Goal: Browse casually

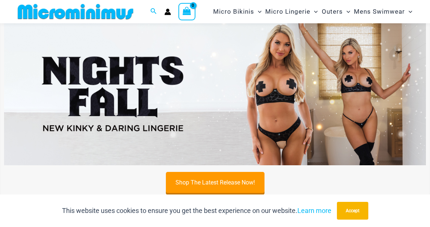
scroll to position [74, 0]
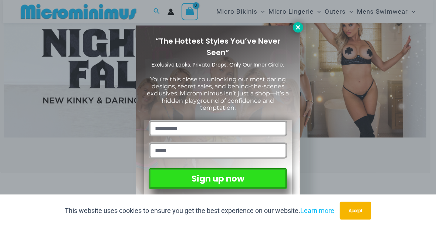
click at [299, 26] on icon at bounding box center [298, 27] width 4 height 4
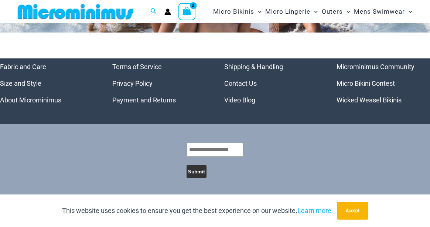
scroll to position [3435, 0]
drag, startPoint x: 320, startPoint y: 157, endPoint x: 324, endPoint y: 156, distance: 4.5
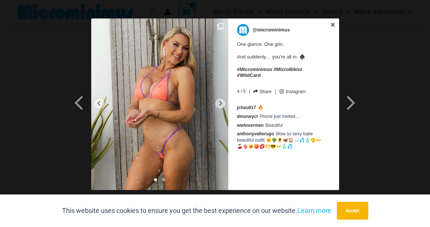
scroll to position [3557, 0]
click at [177, 143] on img at bounding box center [159, 103] width 137 height 171
click at [176, 143] on img at bounding box center [159, 103] width 137 height 171
click at [176, 142] on img at bounding box center [159, 103] width 137 height 171
click at [181, 147] on img at bounding box center [159, 103] width 137 height 171
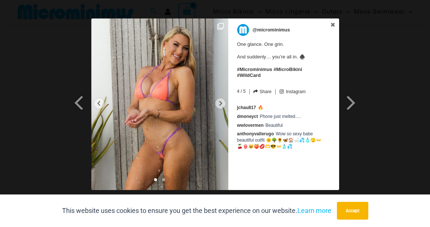
click at [181, 146] on img at bounding box center [159, 103] width 137 height 171
click at [266, 161] on div "@microminimus One glance. One grin. And suddenly… you’re all in. ♠️ #Microminim…" at bounding box center [283, 103] width 111 height 171
click at [181, 146] on img at bounding box center [159, 103] width 137 height 171
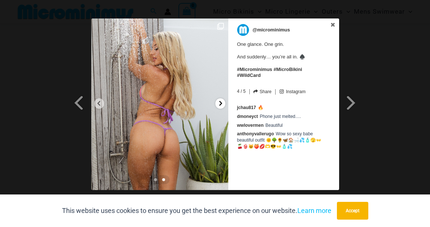
click at [220, 102] on icon at bounding box center [221, 103] width 6 height 6
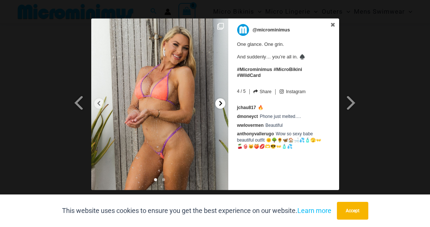
click at [220, 102] on icon at bounding box center [221, 103] width 6 height 6
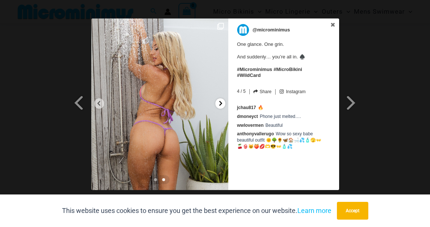
click at [220, 102] on icon at bounding box center [221, 103] width 6 height 6
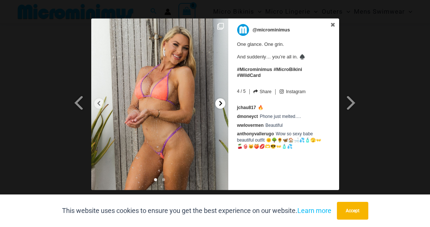
click at [219, 102] on icon at bounding box center [221, 103] width 6 height 6
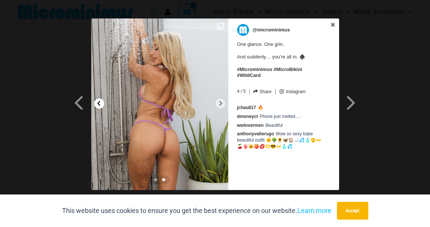
click at [99, 101] on icon at bounding box center [99, 103] width 6 height 6
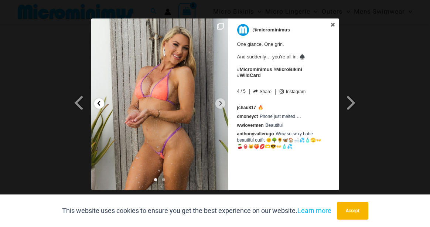
click at [99, 101] on icon at bounding box center [99, 103] width 6 height 6
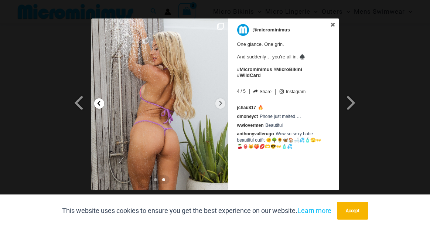
click at [99, 101] on icon at bounding box center [99, 103] width 6 height 6
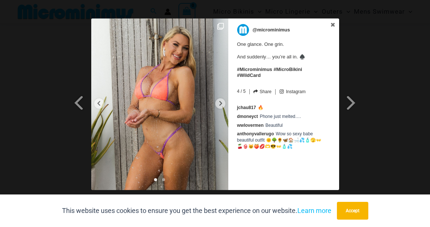
scroll to position [3520, 0]
click at [334, 23] on icon at bounding box center [332, 24] width 5 height 5
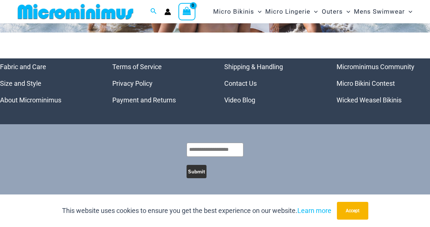
scroll to position [3483, 0]
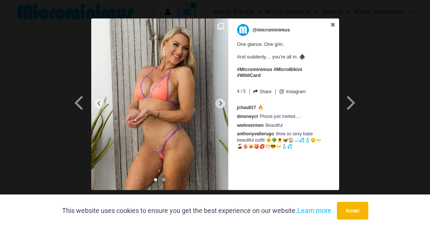
click at [152, 107] on img at bounding box center [159, 103] width 137 height 171
click at [178, 112] on img at bounding box center [159, 103] width 137 height 171
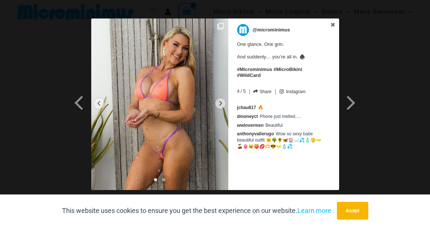
click at [178, 113] on img at bounding box center [159, 103] width 137 height 171
click at [332, 23] on icon at bounding box center [332, 24] width 5 height 5
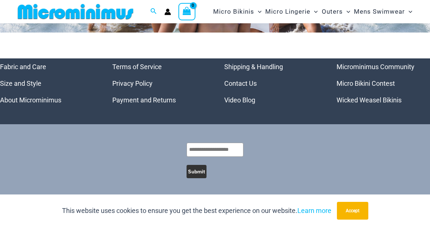
scroll to position [3704, 0]
